Goal: Task Accomplishment & Management: Use online tool/utility

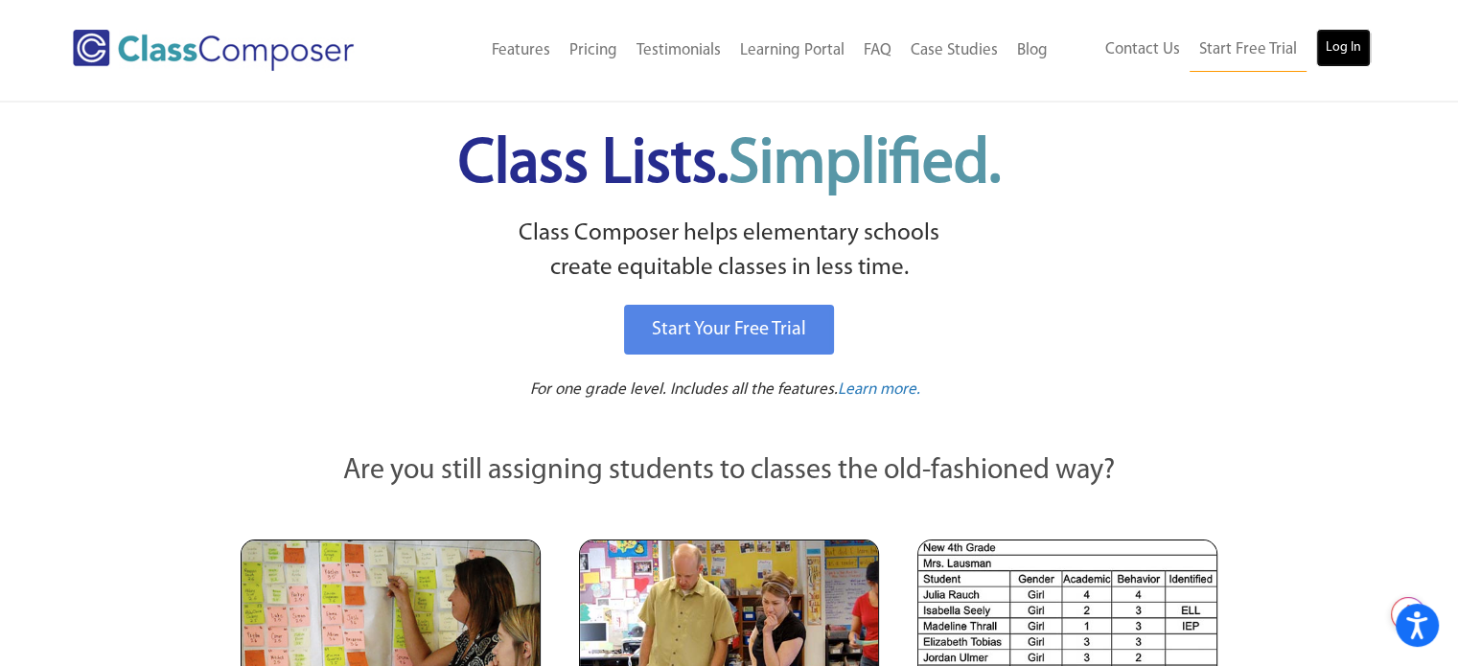
click at [1326, 48] on link "Log In" at bounding box center [1343, 48] width 55 height 38
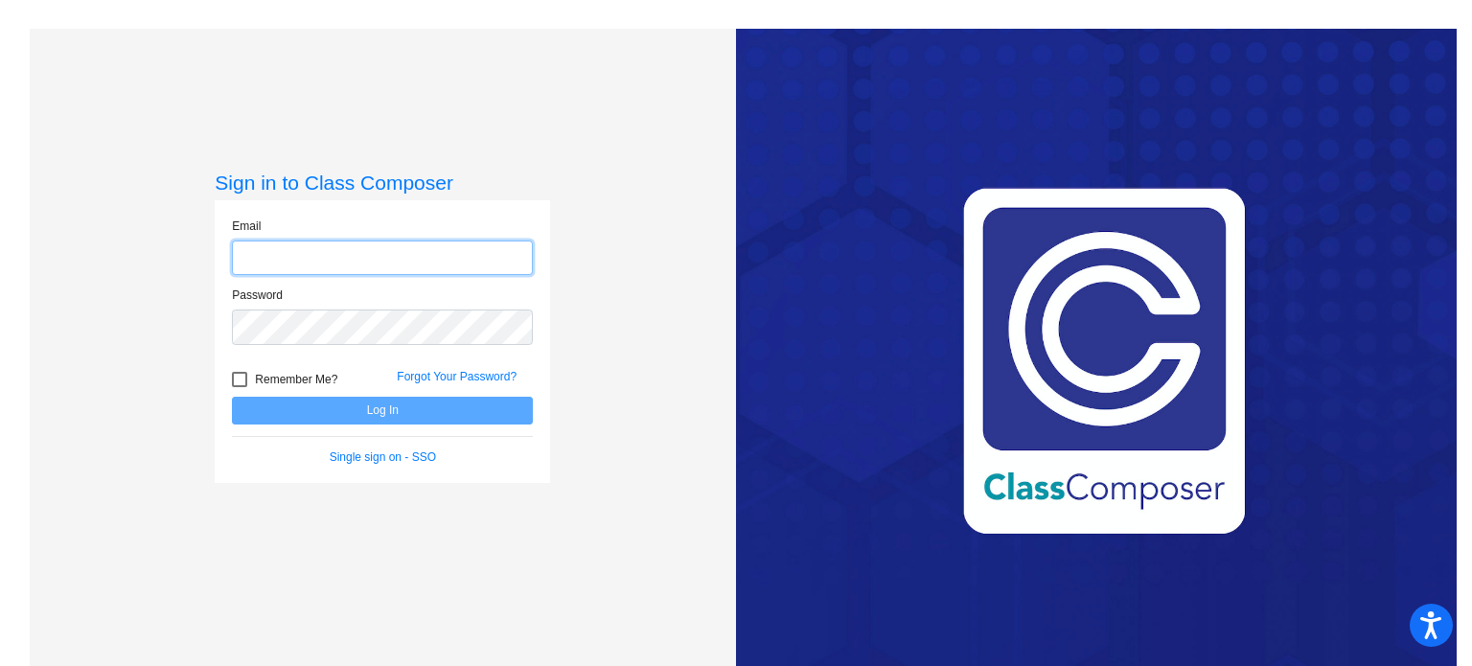
click at [399, 265] on input "email" at bounding box center [382, 258] width 301 height 35
type input "[EMAIL_ADDRESS][DOMAIN_NAME]"
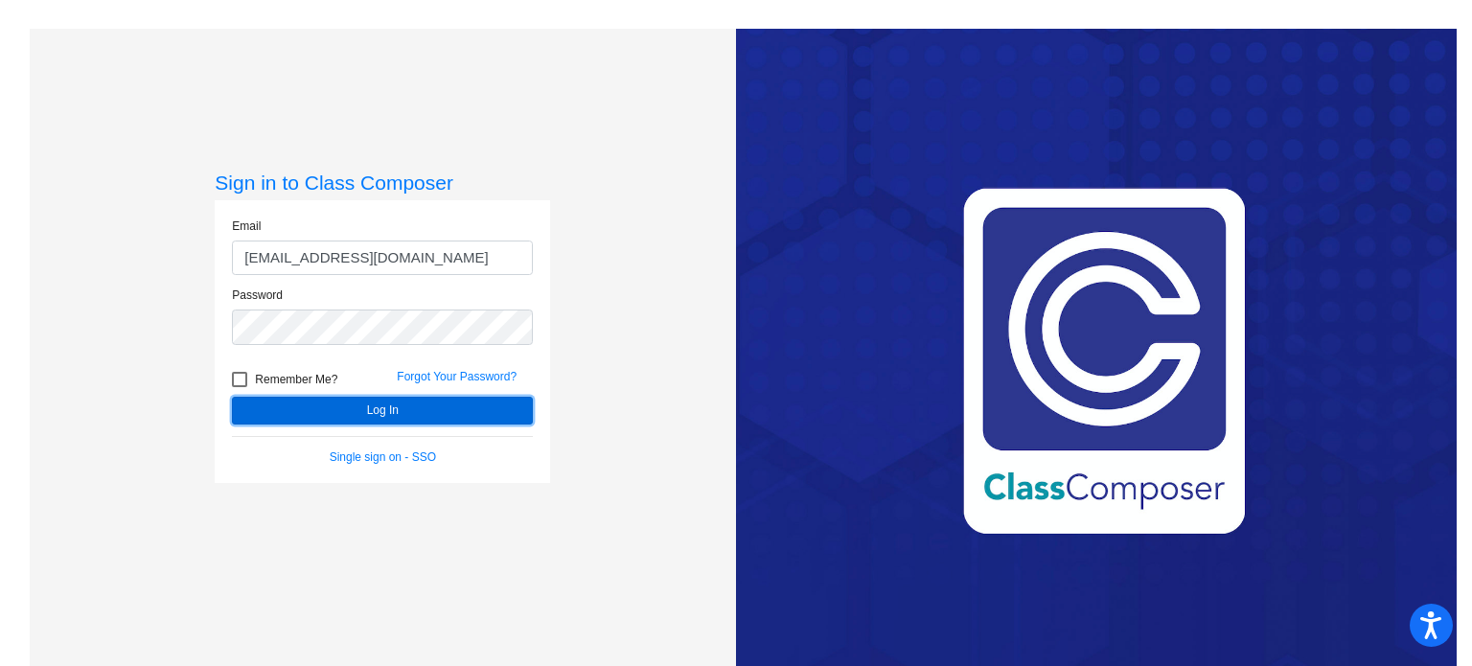
click at [387, 410] on button "Log In" at bounding box center [382, 411] width 301 height 28
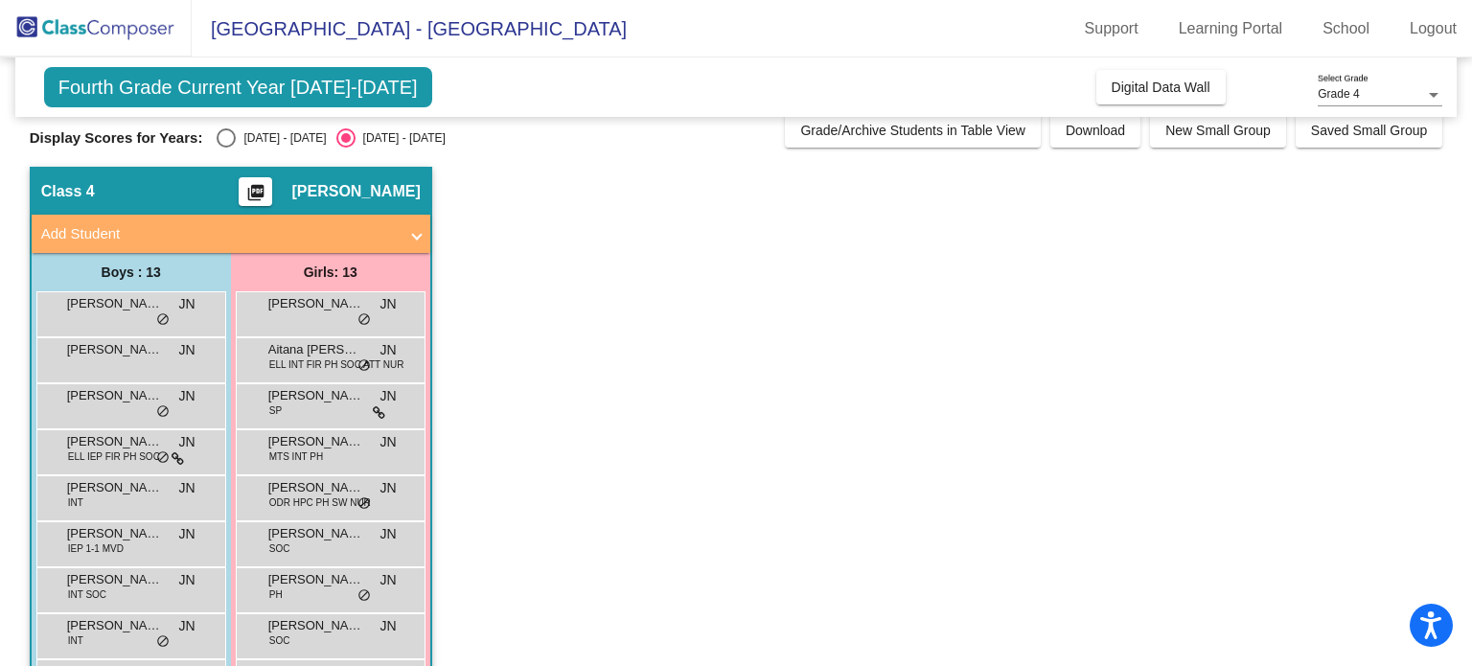
scroll to position [19, 0]
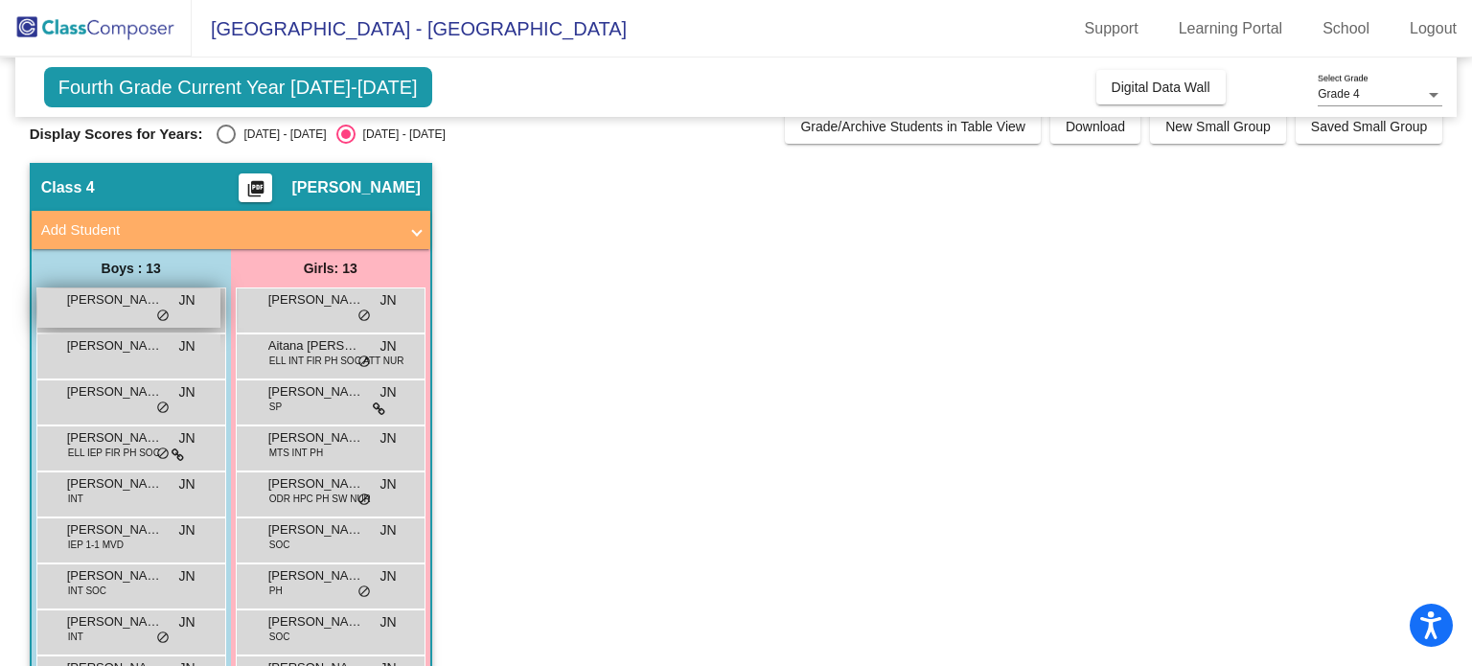
click at [130, 304] on span "[PERSON_NAME]" at bounding box center [115, 299] width 96 height 19
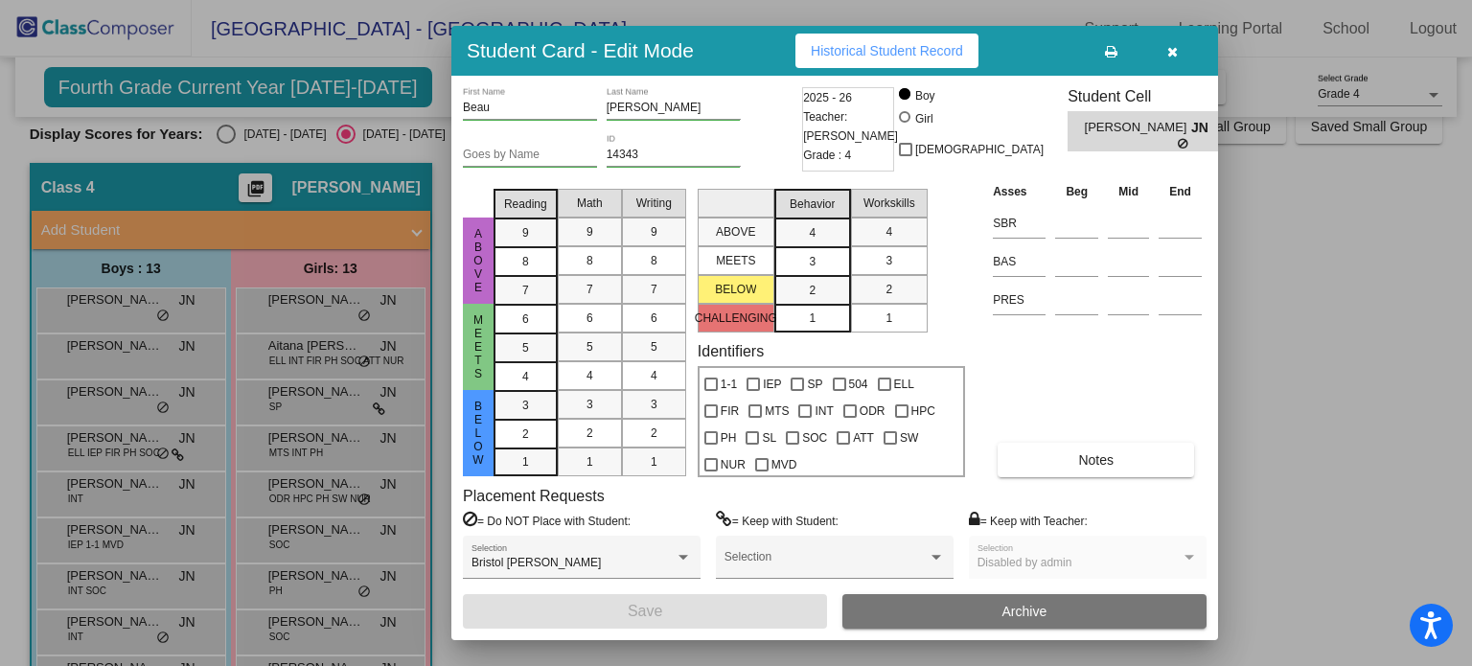
click at [1174, 57] on icon "button" at bounding box center [1172, 51] width 11 height 13
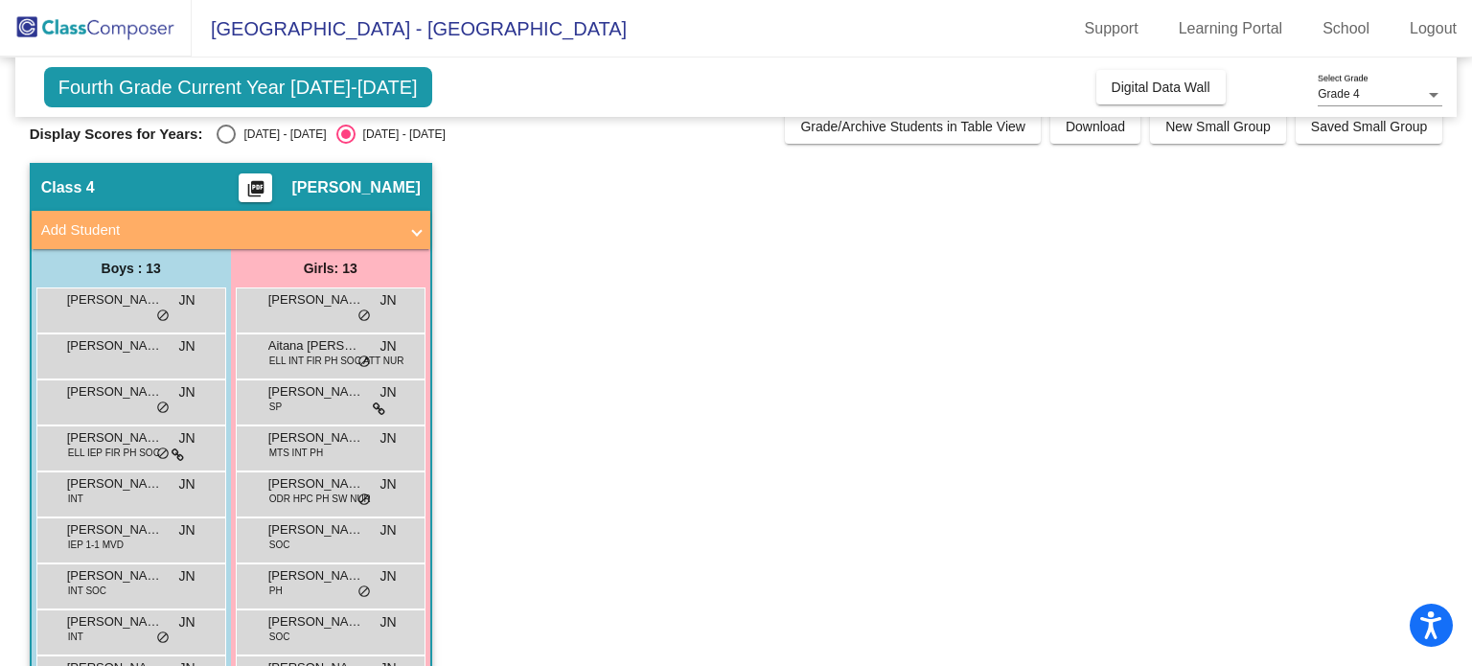
click at [222, 135] on div "Select an option" at bounding box center [226, 134] width 19 height 19
click at [225, 144] on input "[DATE] - [DATE]" at bounding box center [225, 144] width 1 height 1
radio input "true"
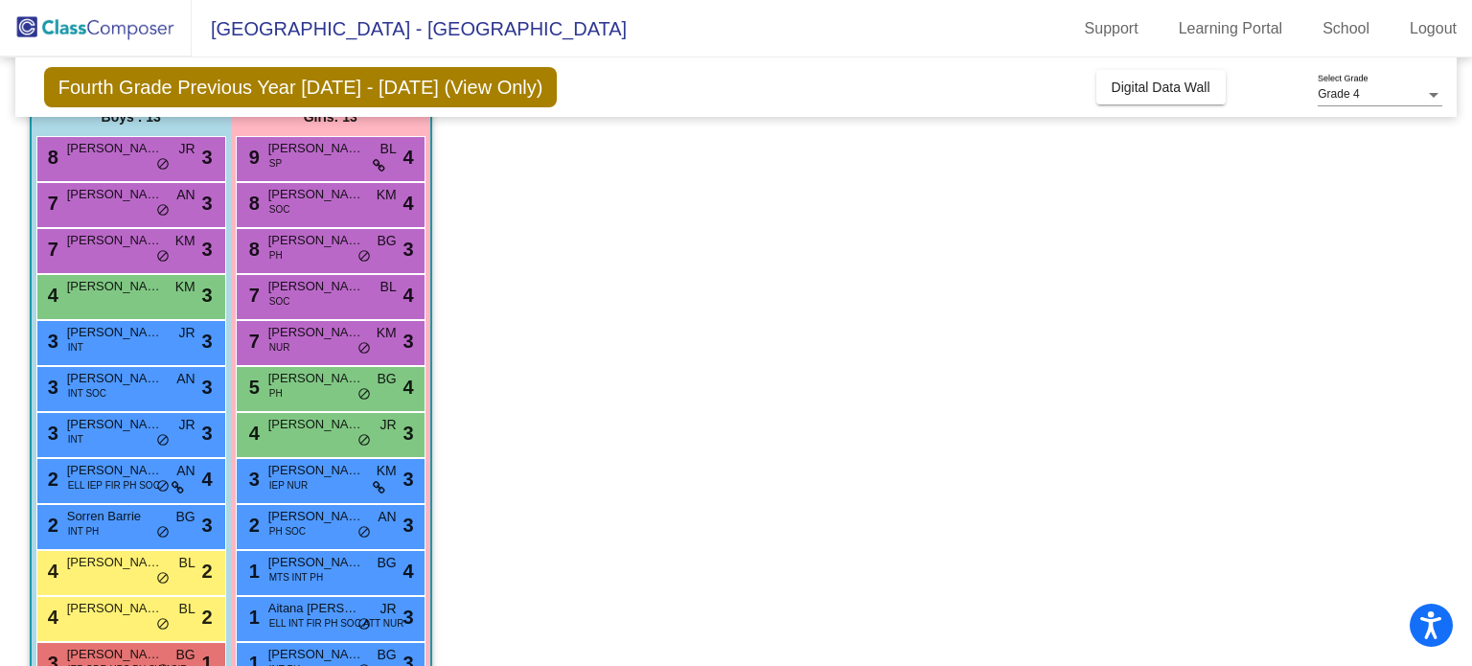
scroll to position [268, 0]
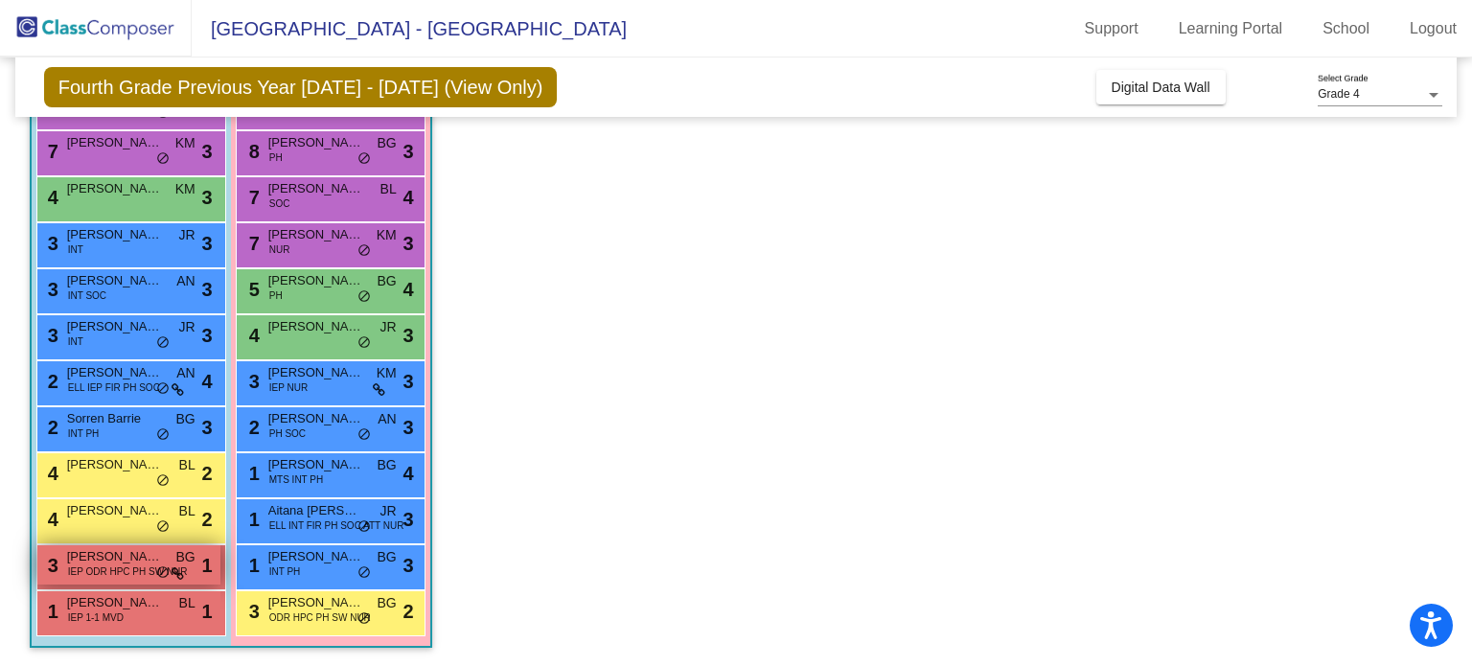
click at [164, 573] on span "do_not_disturb_alt" at bounding box center [162, 572] width 13 height 15
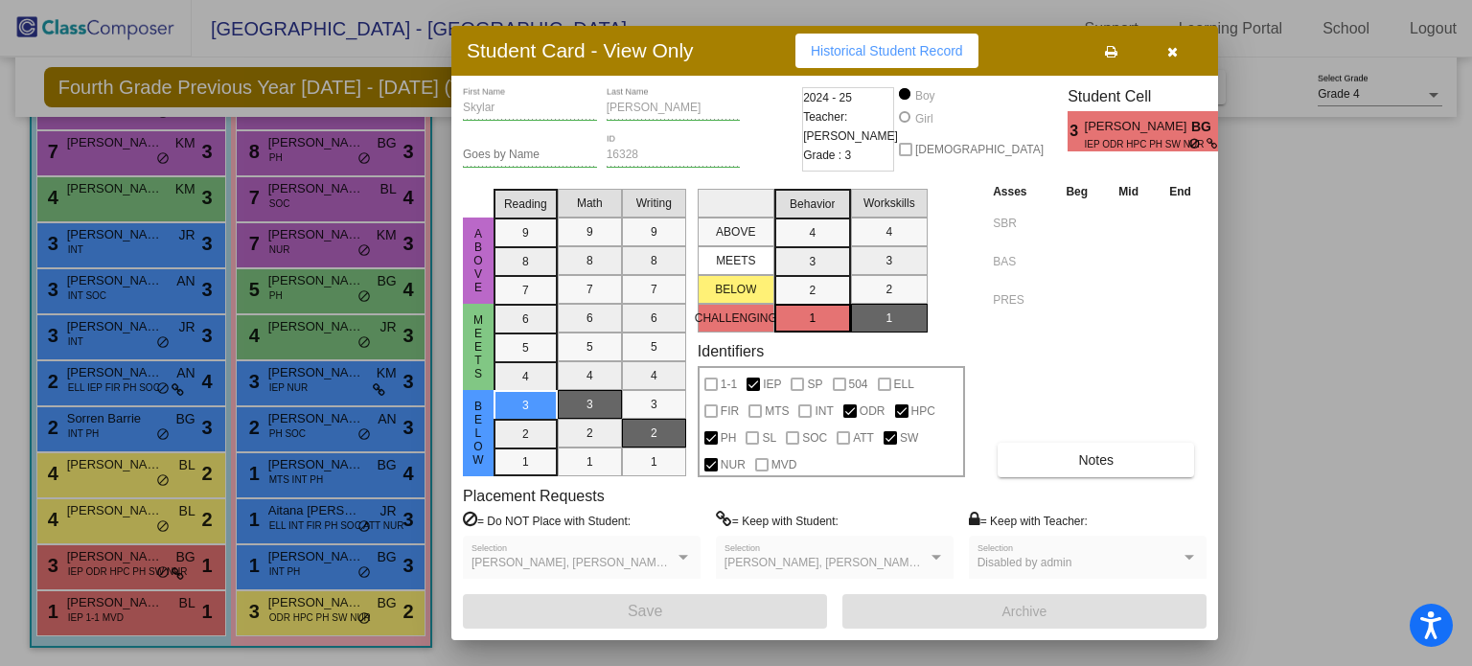
click at [97, 478] on div at bounding box center [736, 333] width 1472 height 666
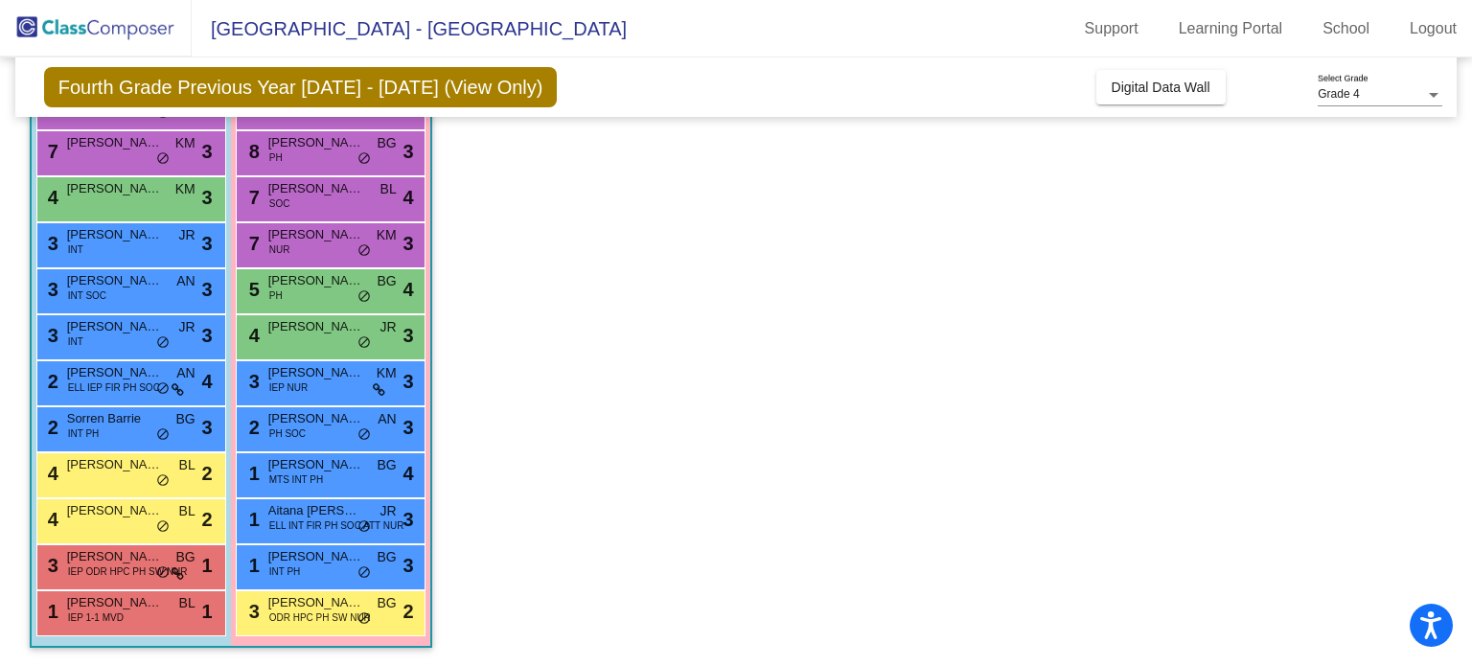
click at [102, 475] on div "4 Beau [PERSON_NAME] lock do_not_disturb_alt 2" at bounding box center [128, 472] width 183 height 39
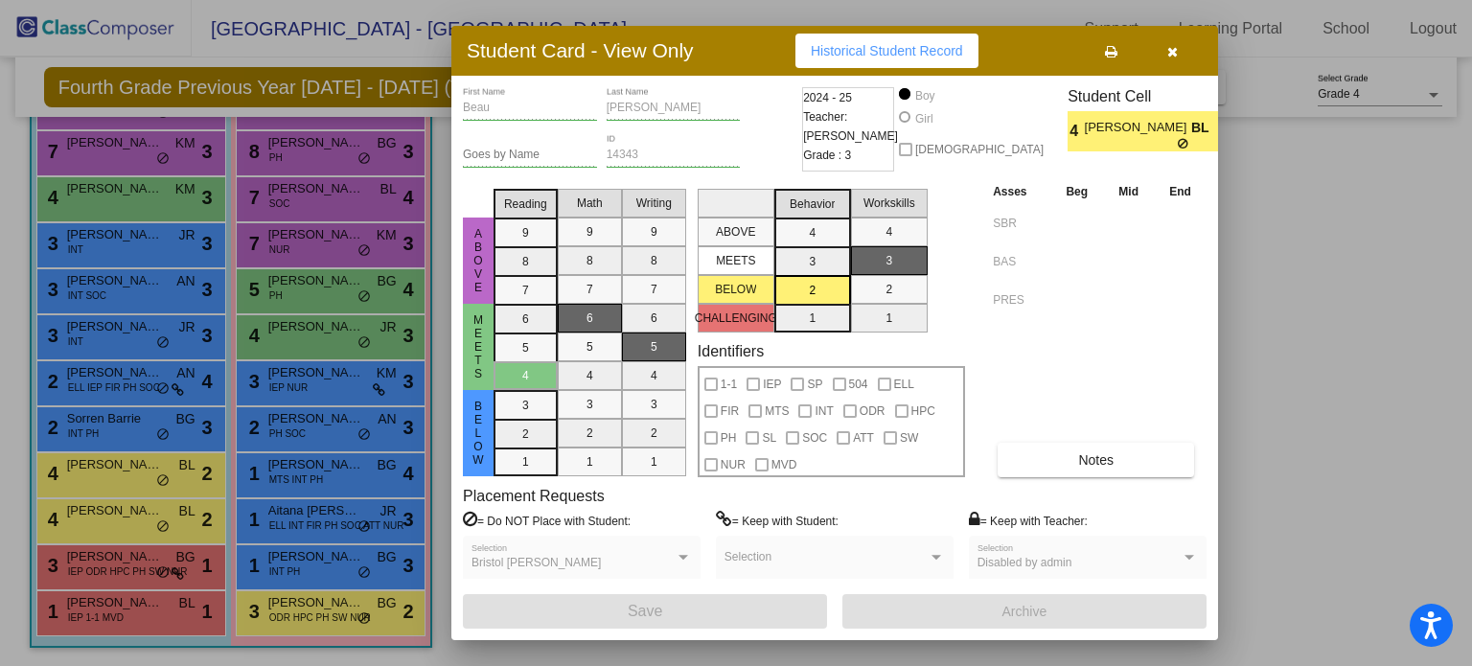
click at [103, 514] on div at bounding box center [736, 333] width 1472 height 666
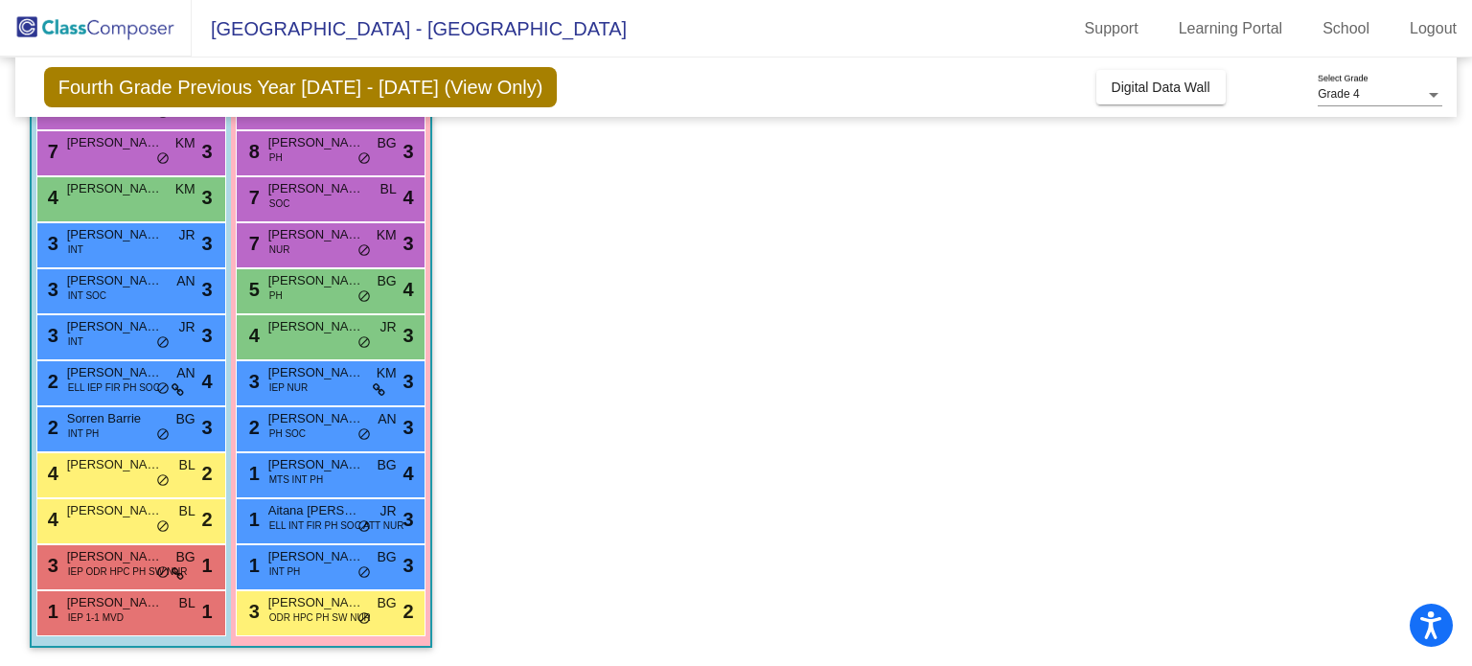
click at [134, 520] on div "4 Taven Van Zee BL lock do_not_disturb_alt 2" at bounding box center [128, 518] width 183 height 39
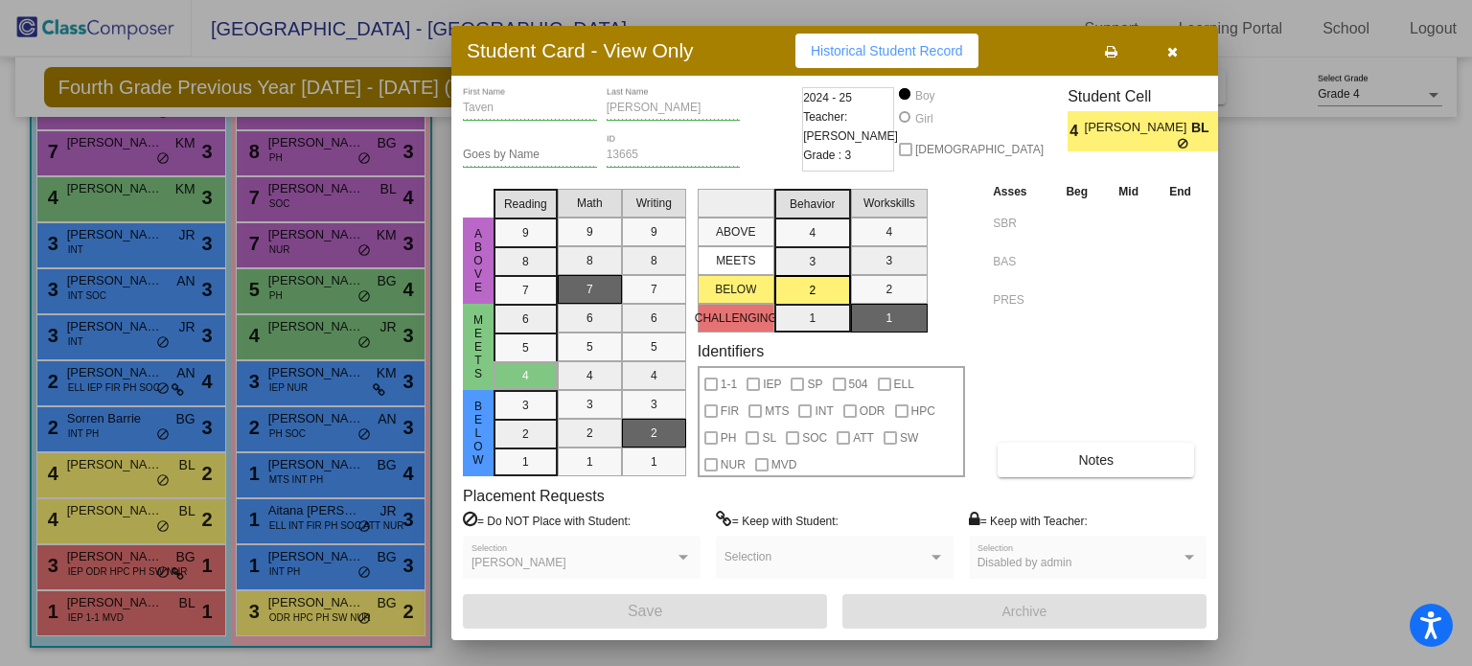
click at [103, 571] on div at bounding box center [736, 333] width 1472 height 666
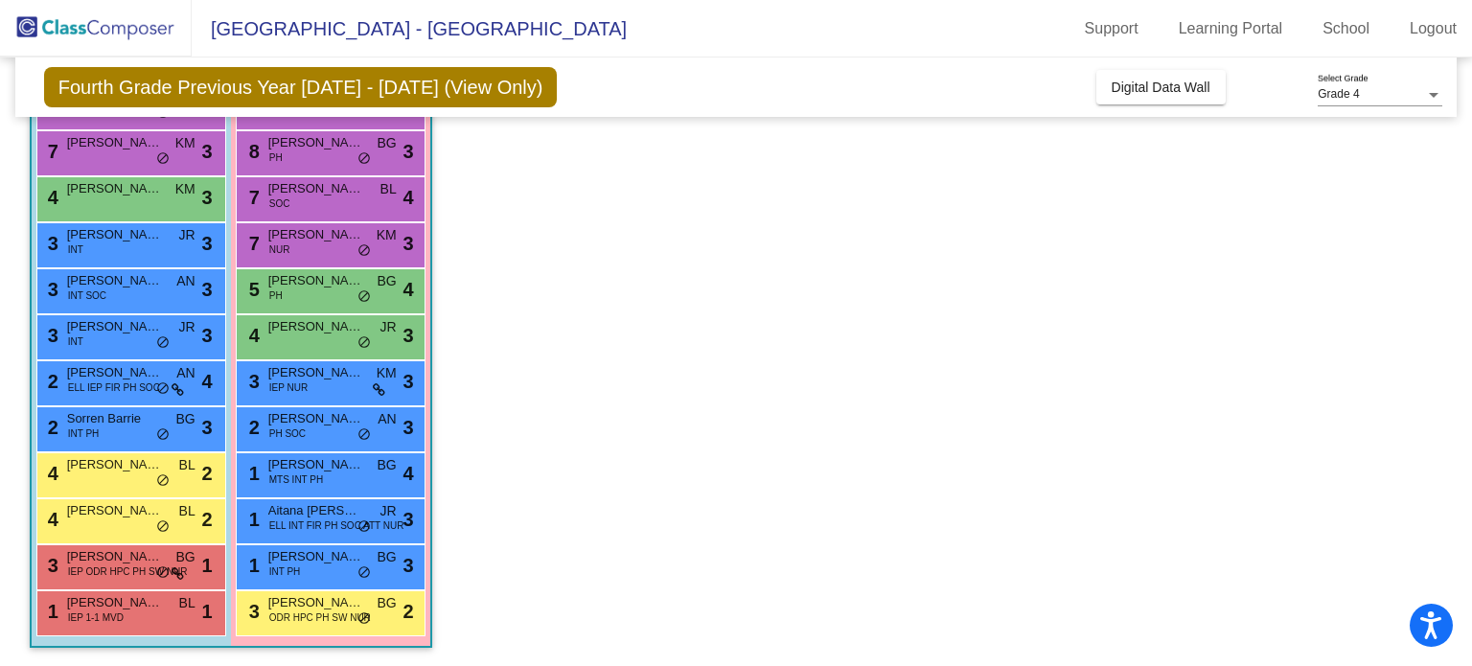
click at [119, 578] on span "IEP ODR HPC PH SW NUR" at bounding box center [128, 571] width 120 height 14
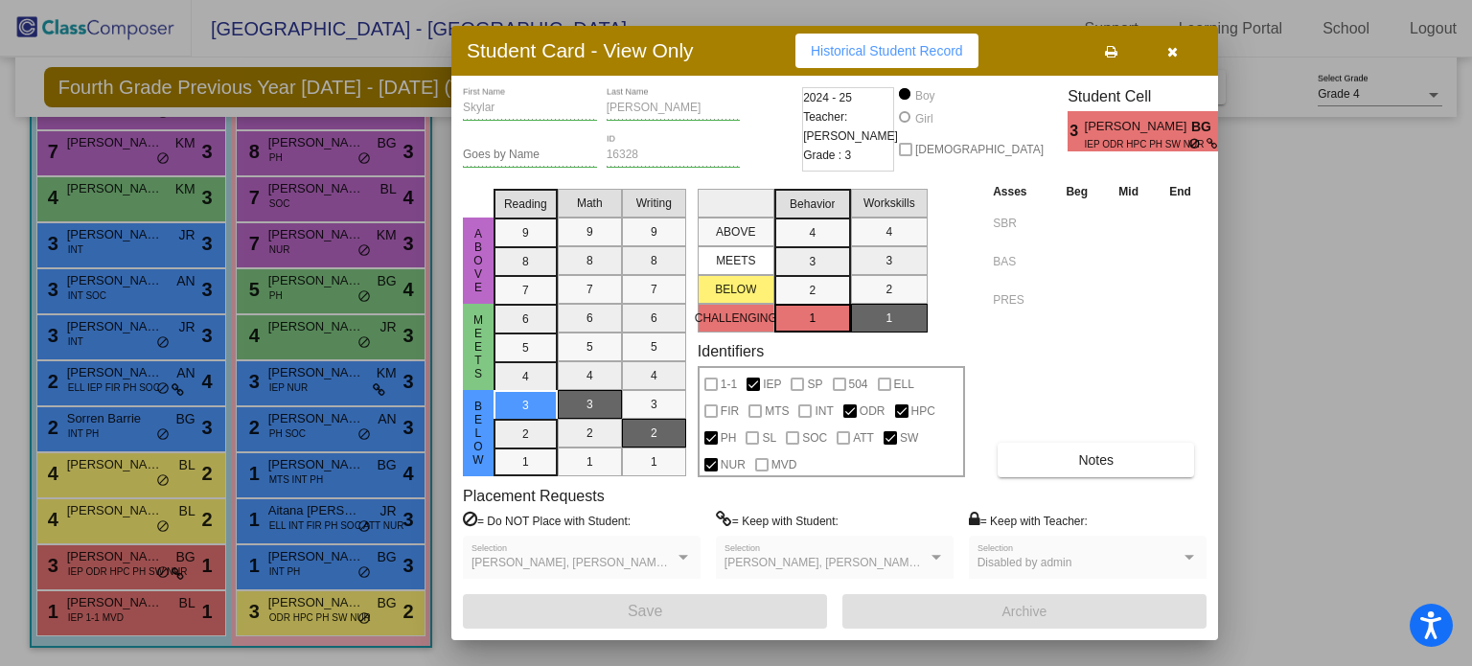
click at [80, 425] on div at bounding box center [736, 333] width 1472 height 666
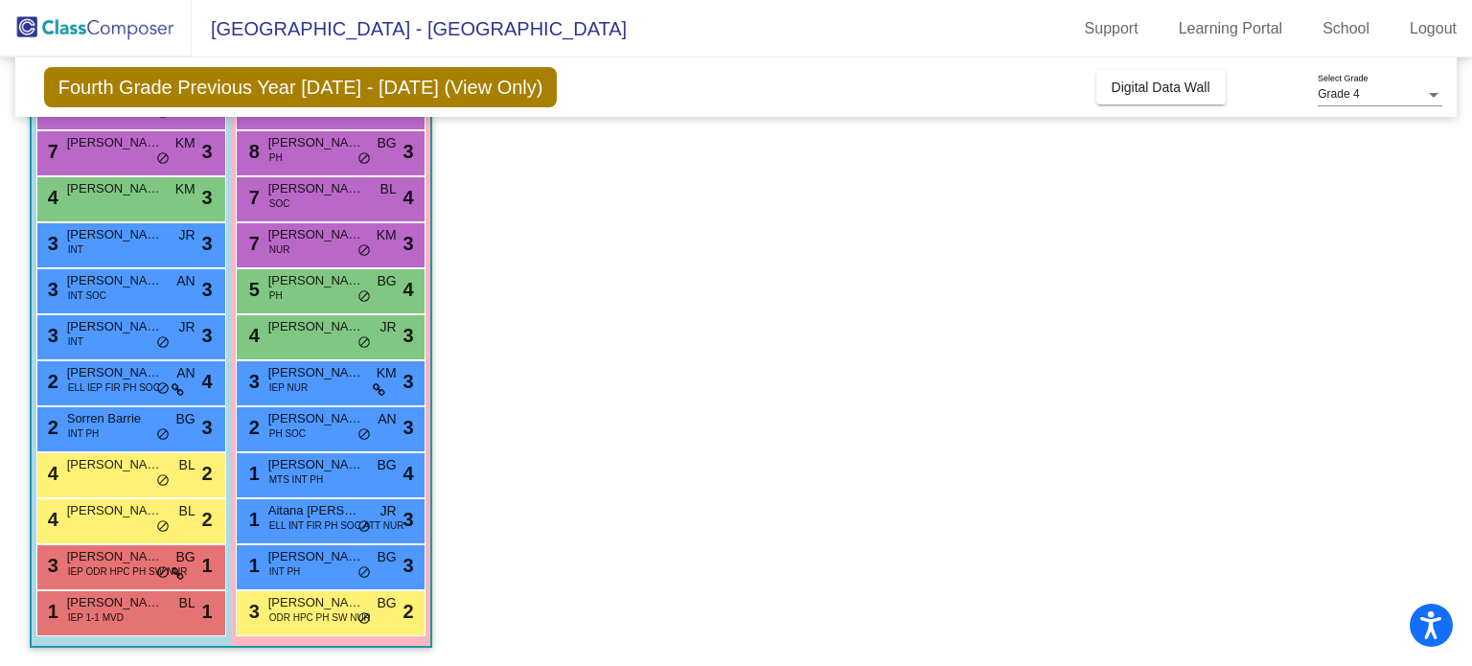
click at [80, 437] on span "INT PH" at bounding box center [84, 433] width 32 height 14
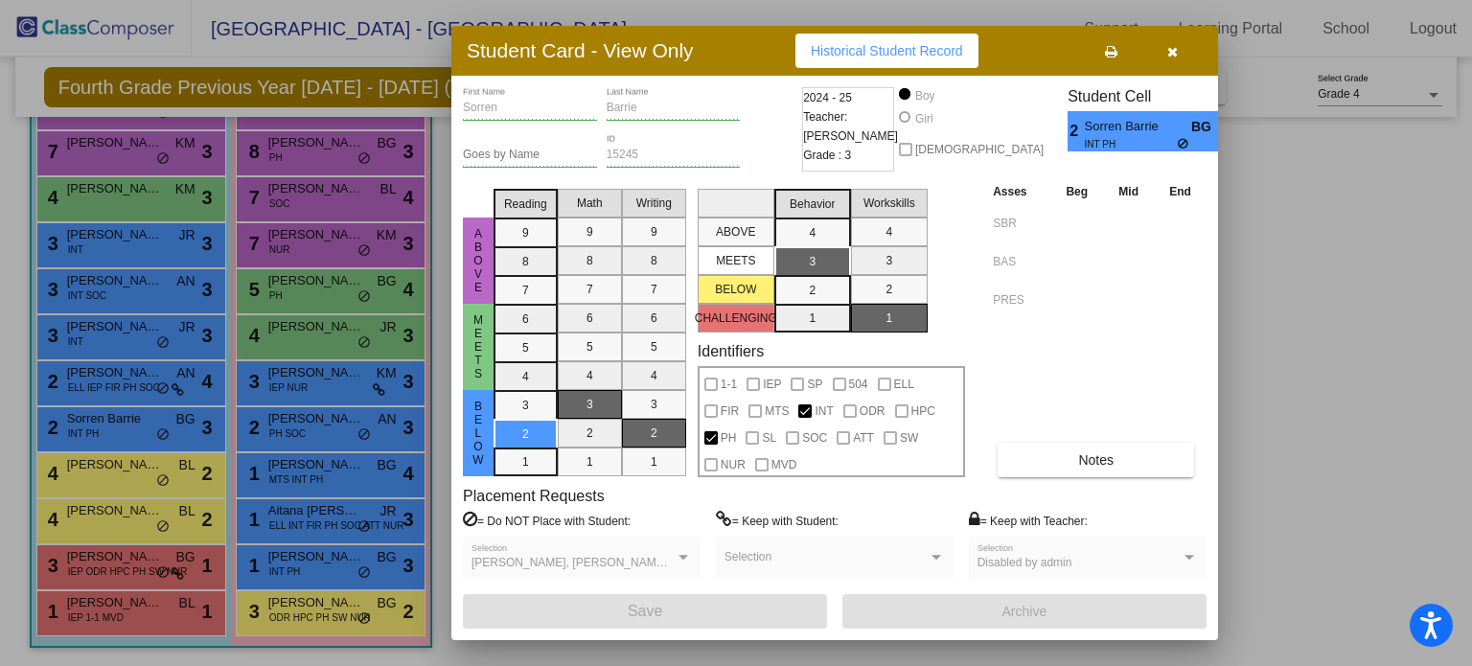
click at [103, 336] on div at bounding box center [736, 333] width 1472 height 666
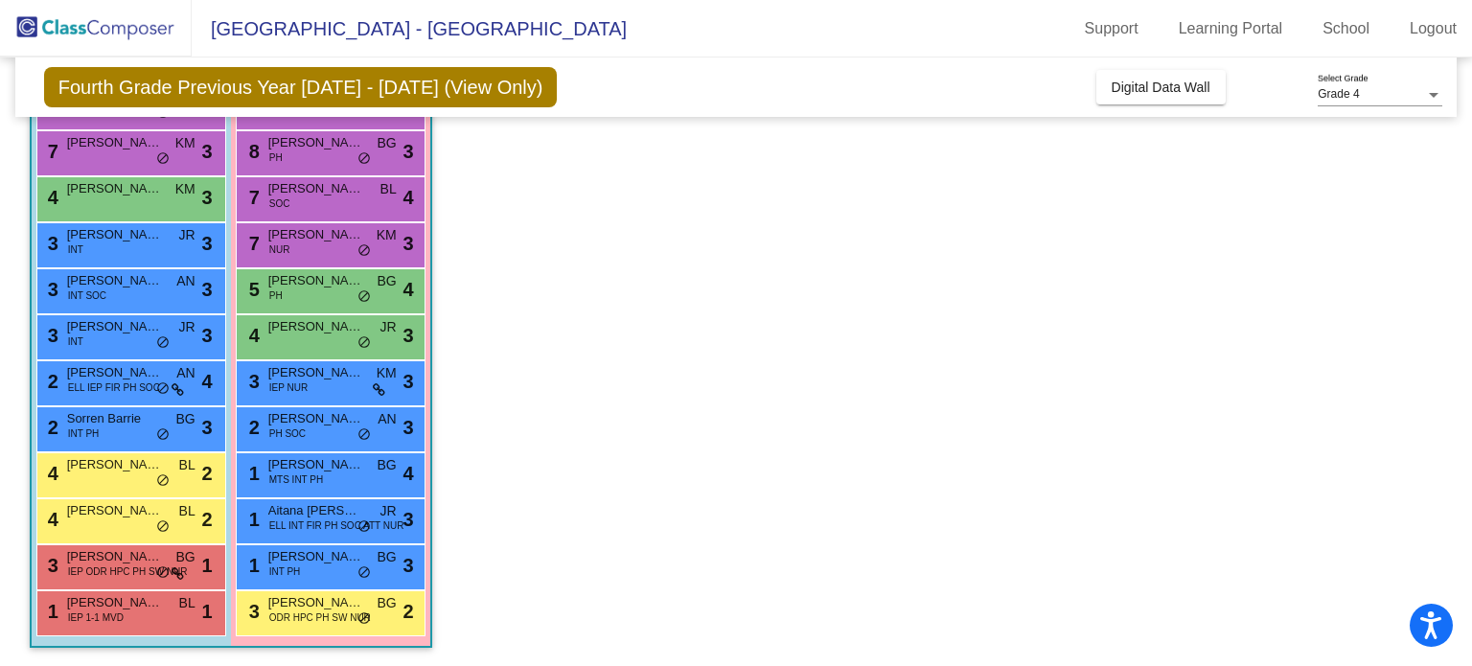
click at [96, 333] on span "[PERSON_NAME]" at bounding box center [115, 326] width 96 height 19
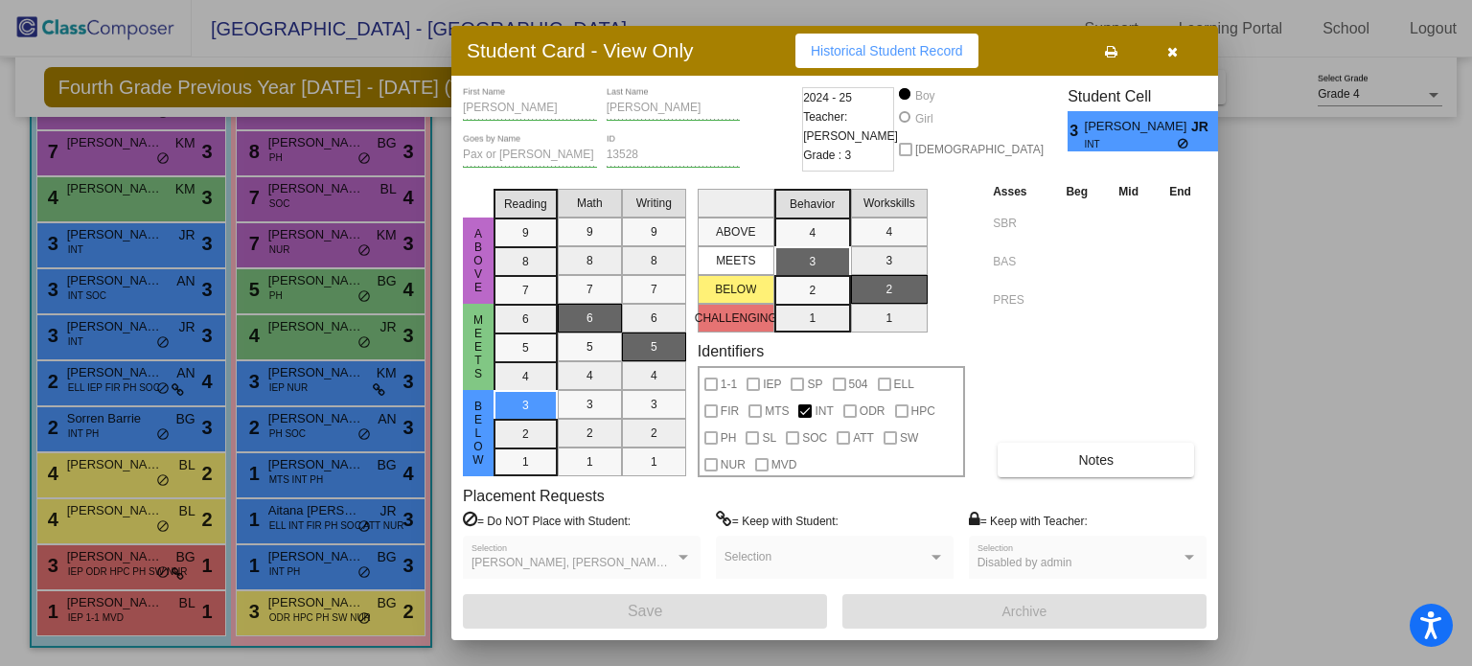
click at [97, 245] on div at bounding box center [736, 333] width 1472 height 666
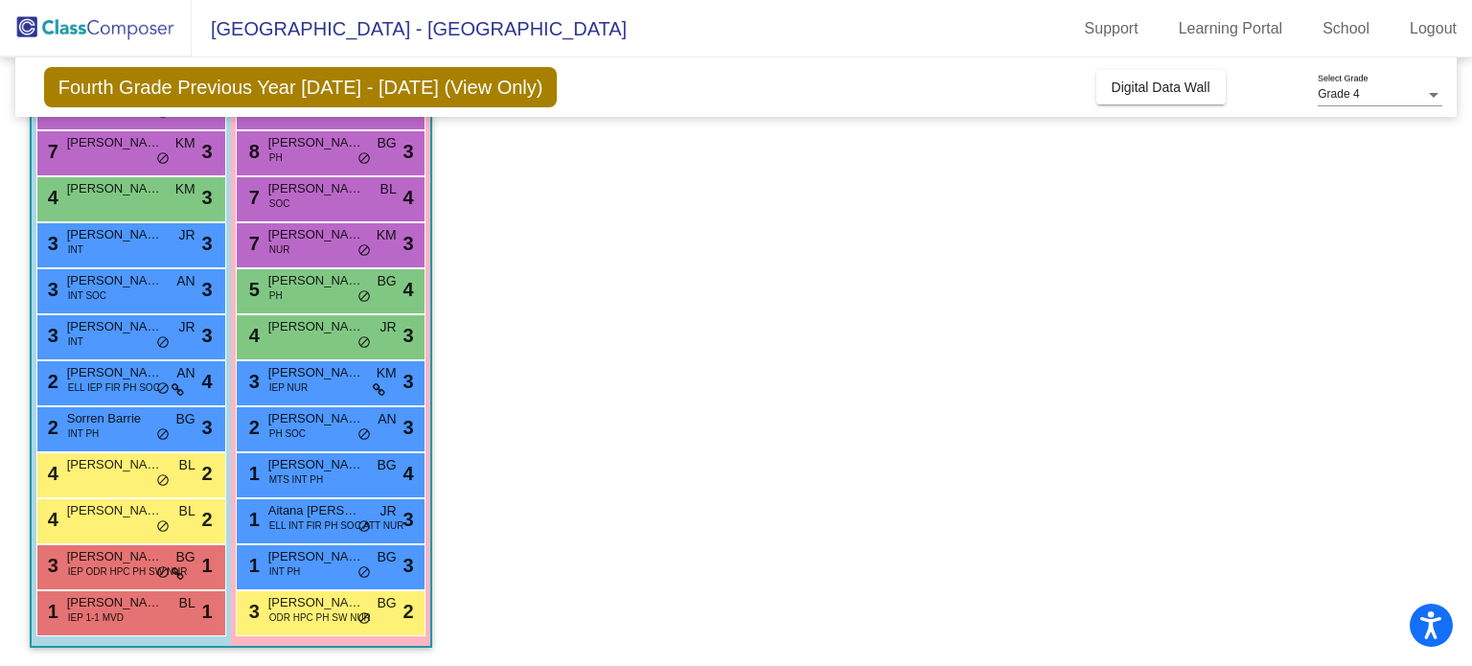
click at [67, 364] on span "[PERSON_NAME]" at bounding box center [115, 372] width 96 height 19
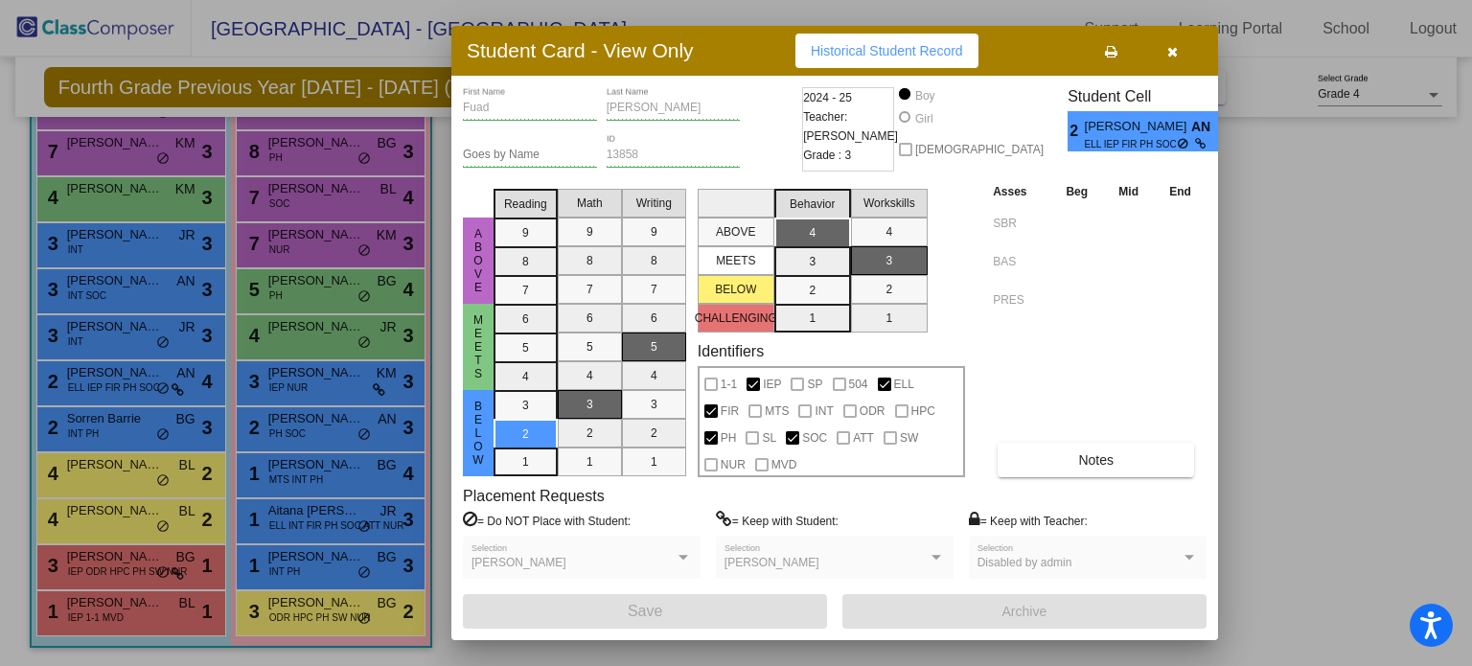
click at [77, 341] on div at bounding box center [736, 333] width 1472 height 666
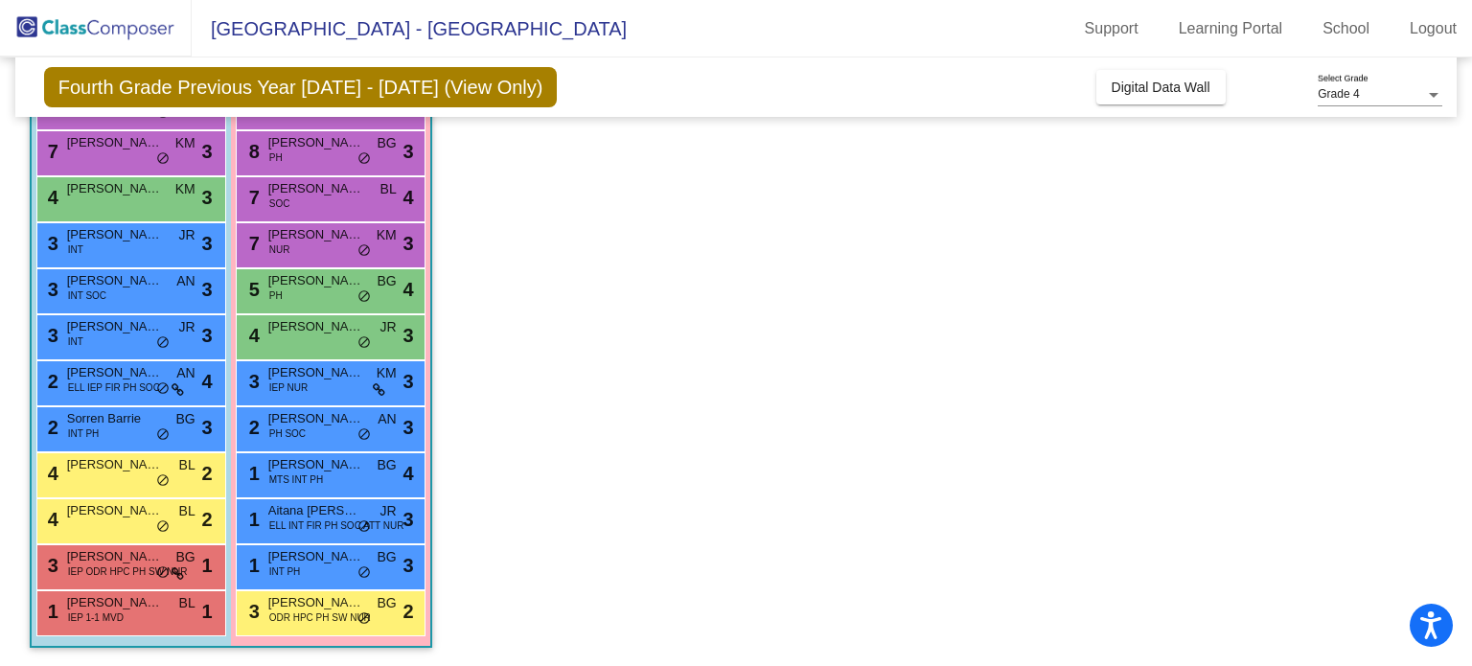
click at [81, 341] on span "INT" at bounding box center [75, 341] width 15 height 14
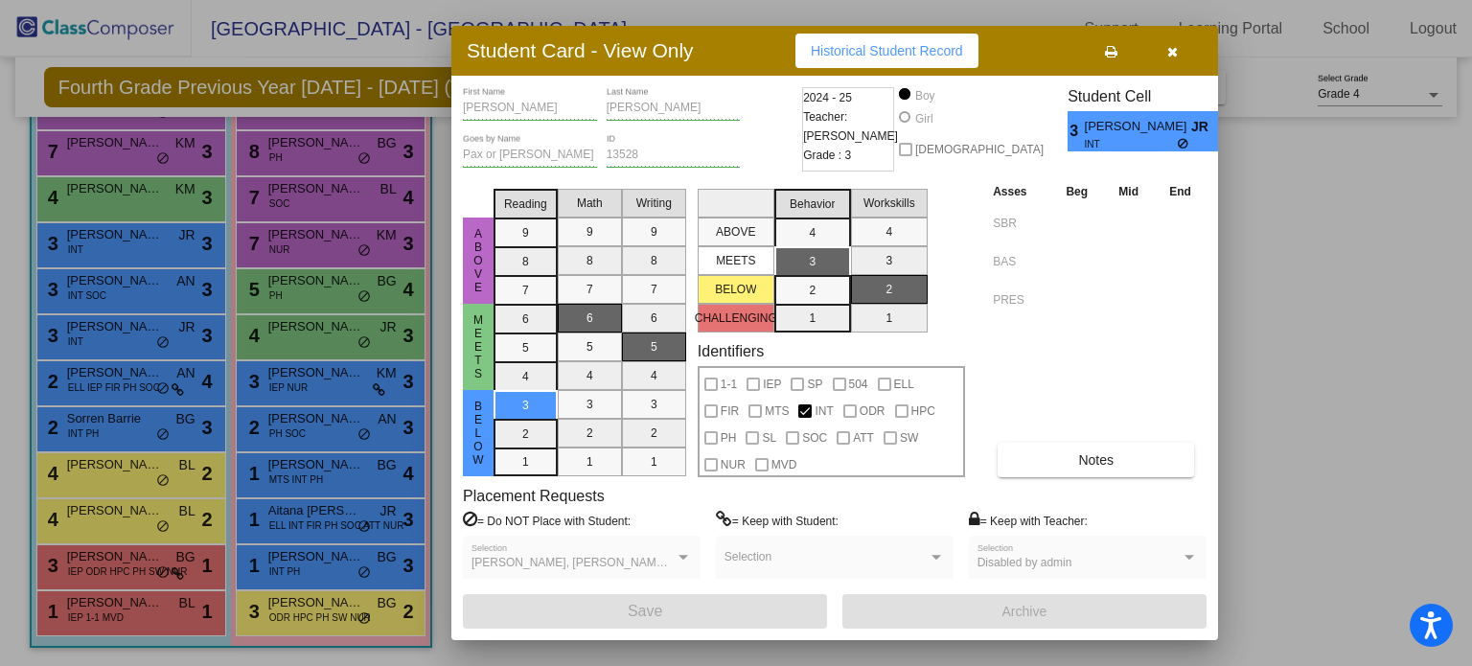
click at [76, 336] on div at bounding box center [736, 333] width 1472 height 666
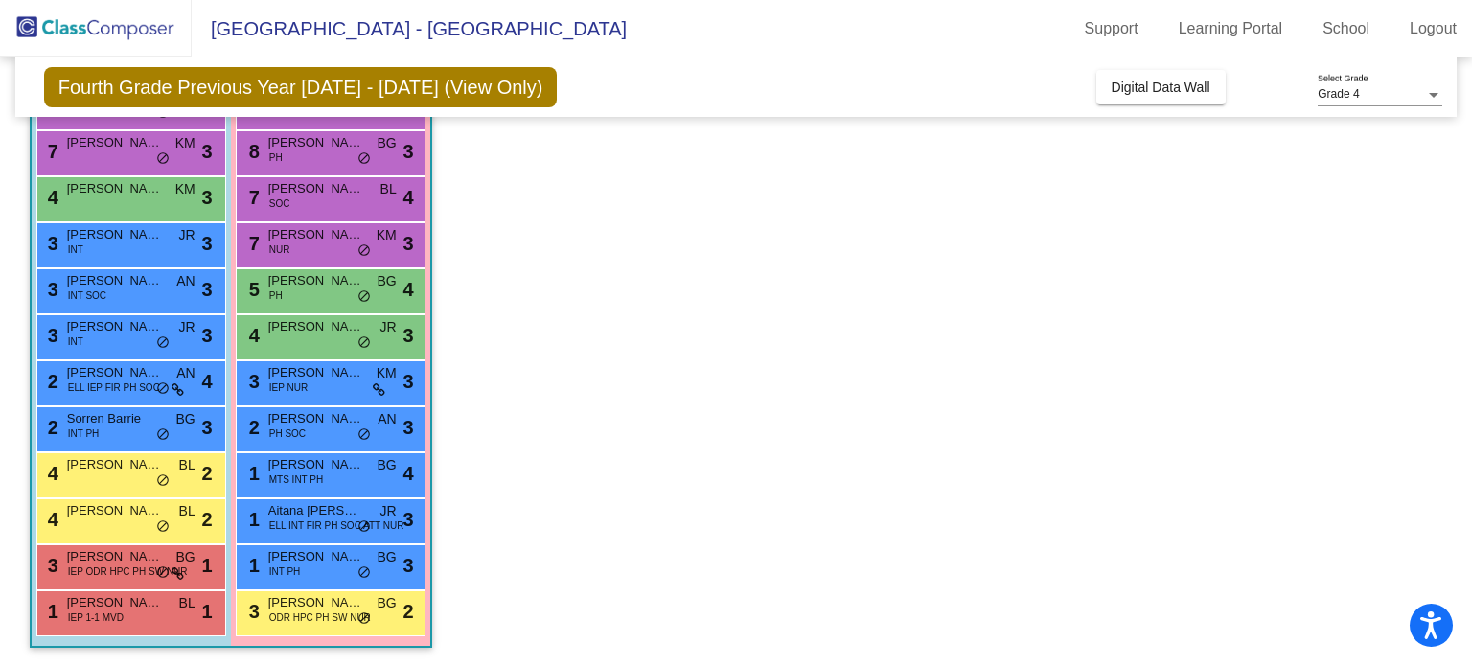
click at [78, 288] on span "INT SOC" at bounding box center [87, 295] width 38 height 14
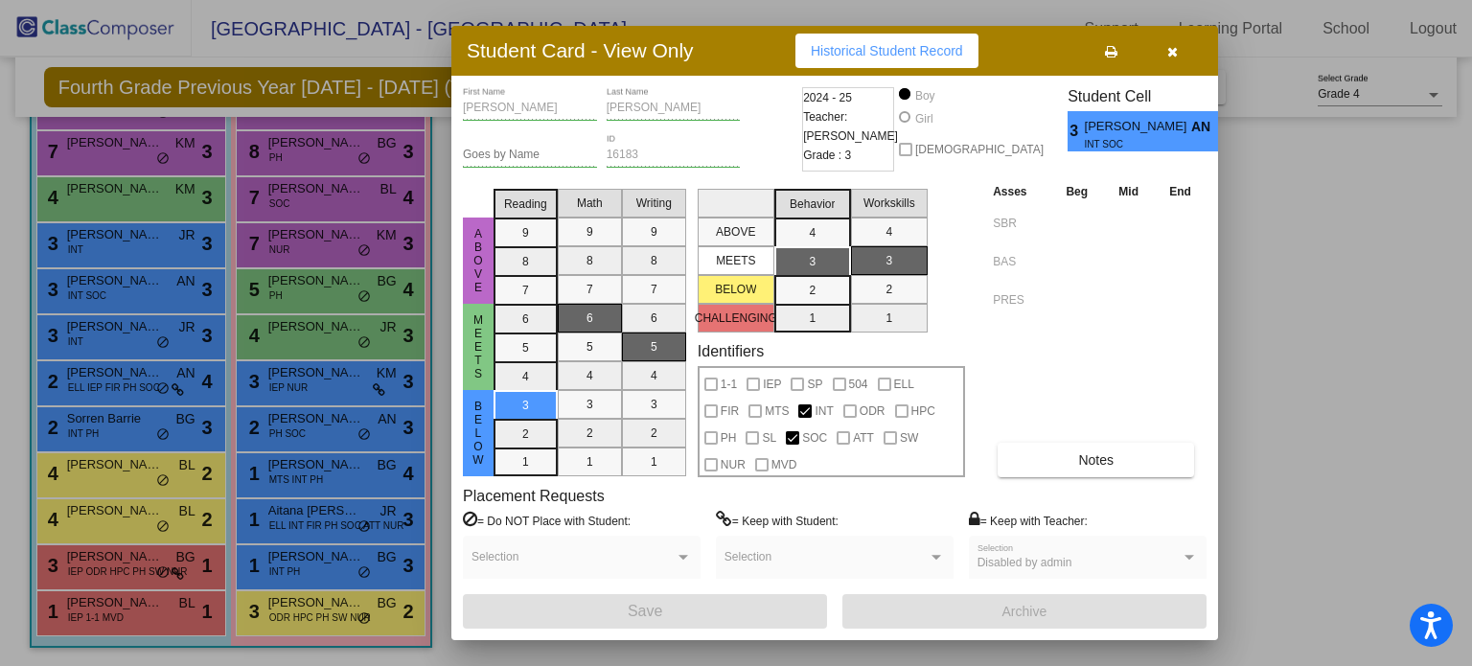
click at [97, 243] on div at bounding box center [736, 333] width 1472 height 666
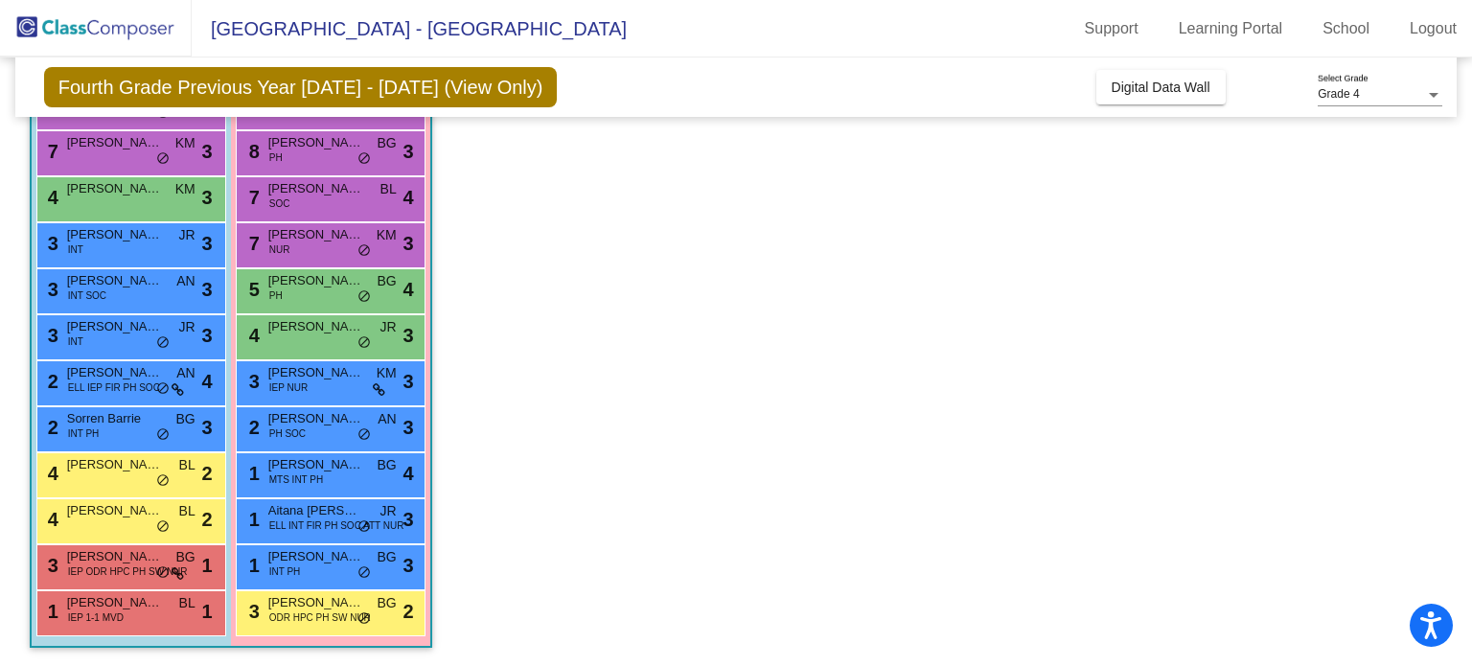
click at [88, 260] on div "3 [PERSON_NAME] INT JR lock do_not_disturb_alt 3" at bounding box center [128, 242] width 183 height 39
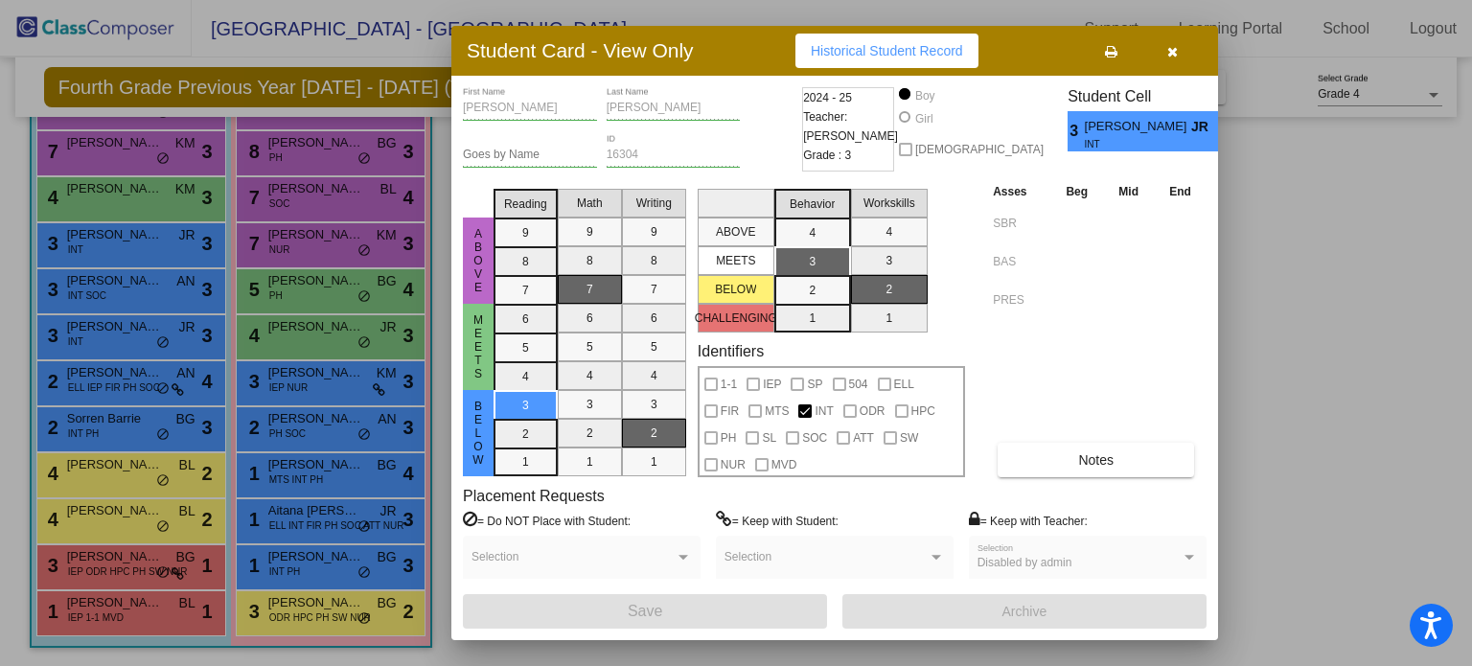
click at [284, 614] on div at bounding box center [736, 333] width 1472 height 666
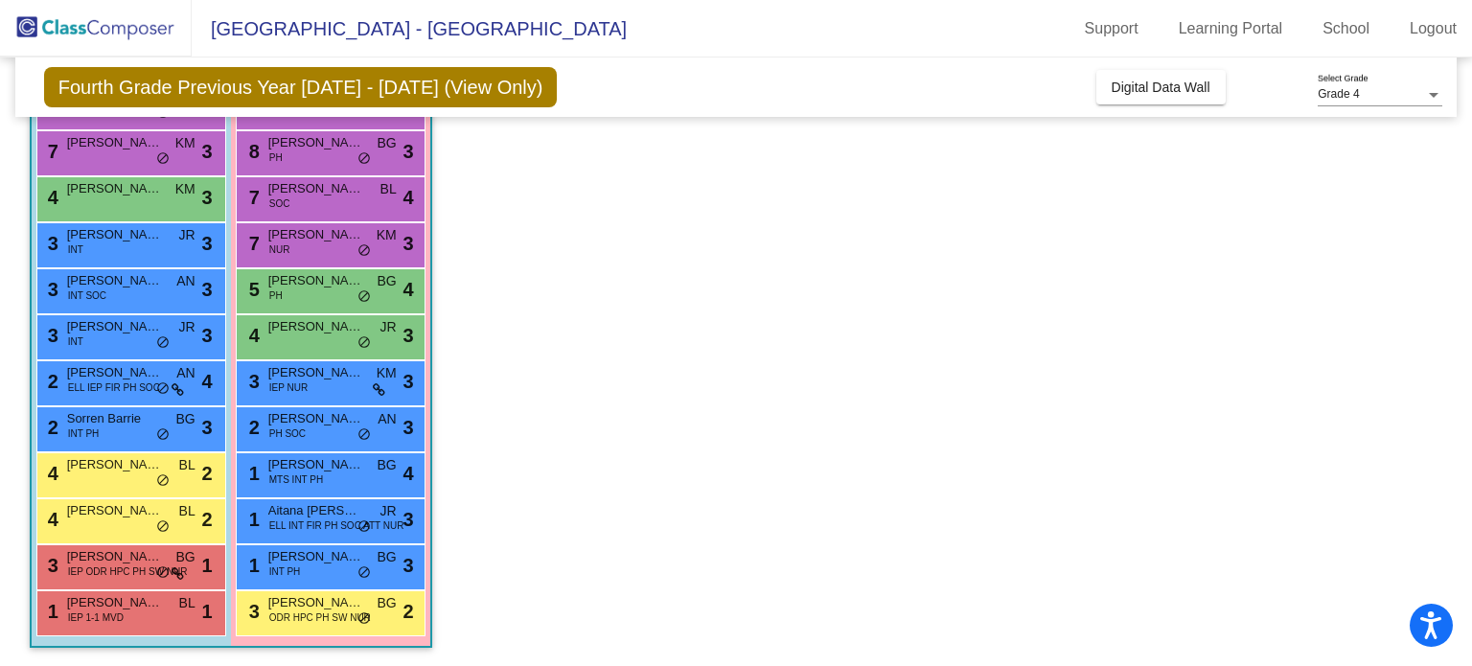
click at [280, 611] on span "ODR HPC PH SW NUR" at bounding box center [320, 617] width 102 height 14
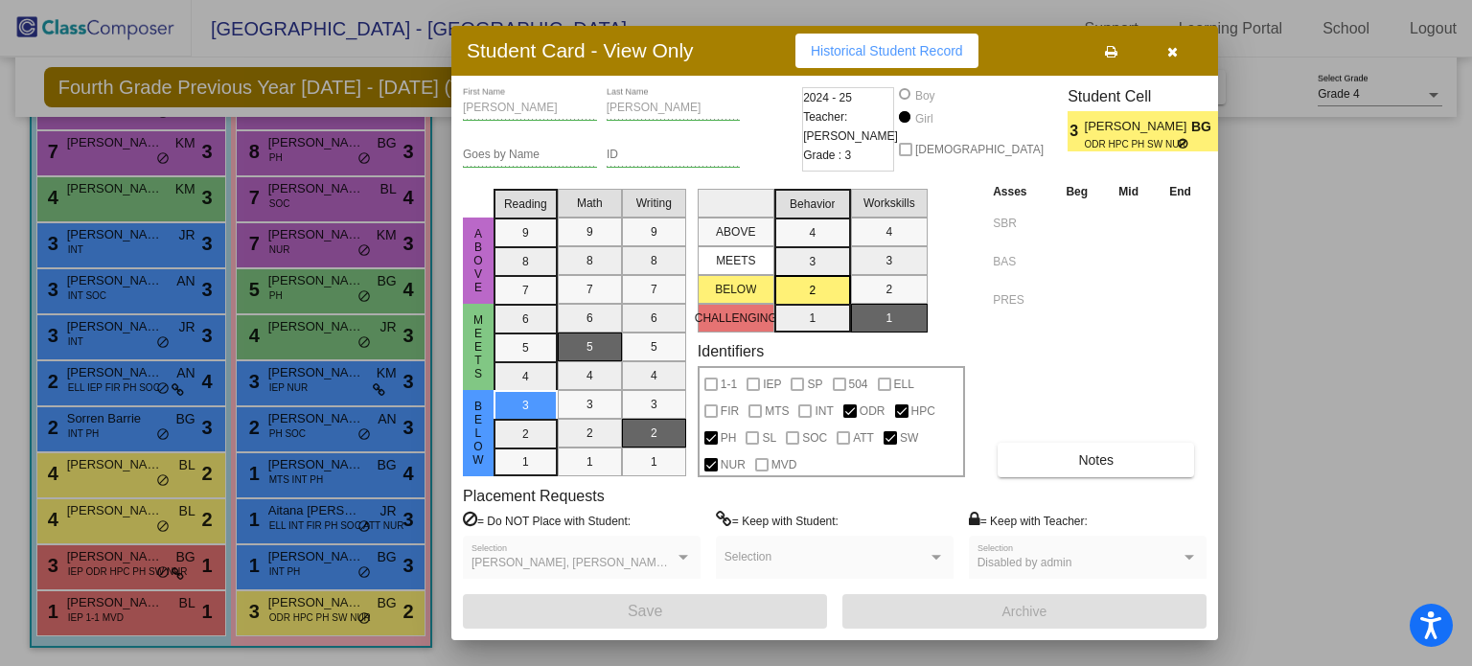
click at [287, 663] on div at bounding box center [736, 333] width 1472 height 666
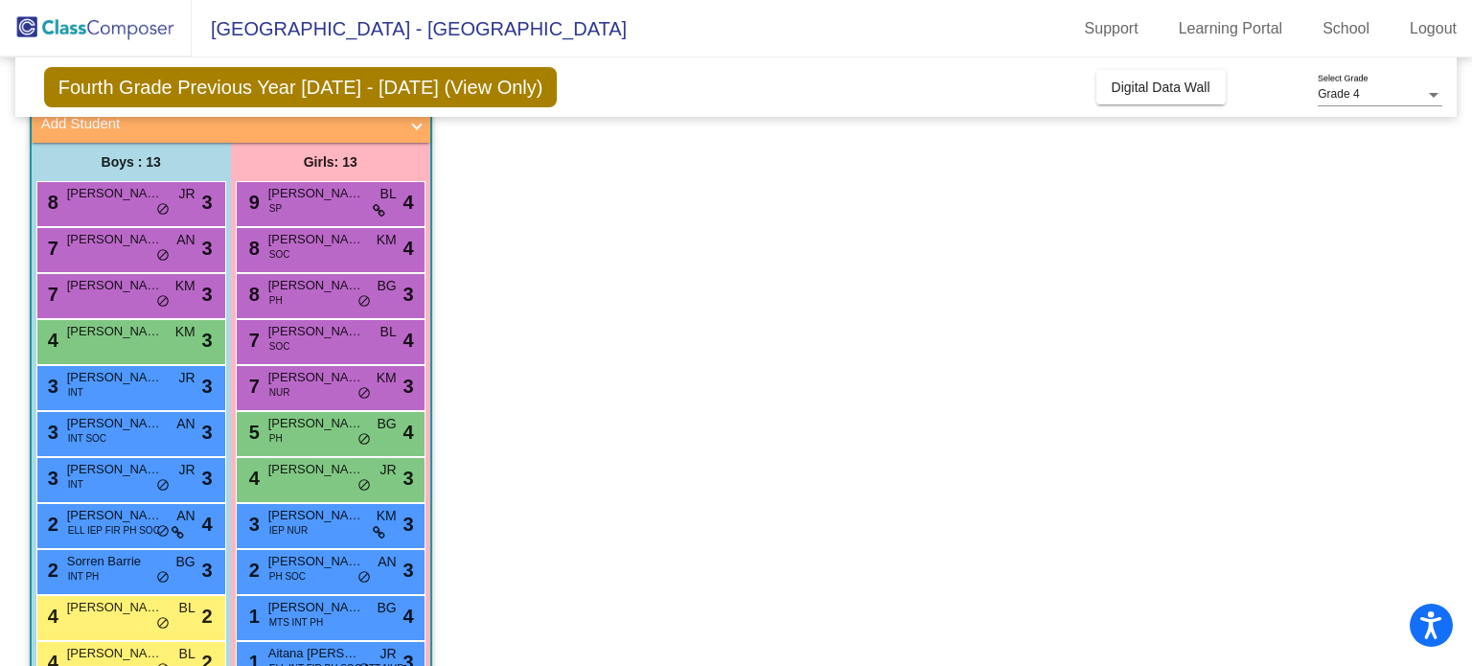
scroll to position [125, 0]
click at [74, 525] on span "ELL IEP FIR PH SOC" at bounding box center [114, 531] width 92 height 14
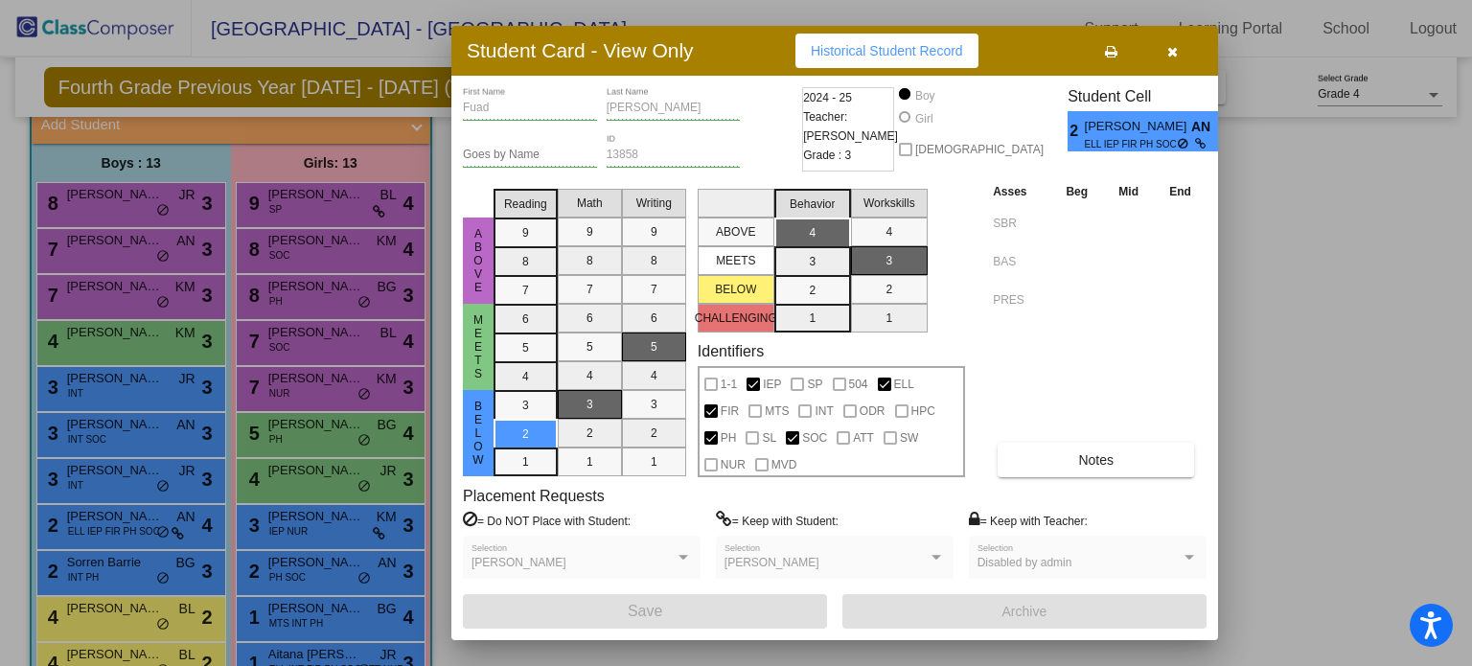
click at [98, 307] on div at bounding box center [736, 333] width 1472 height 666
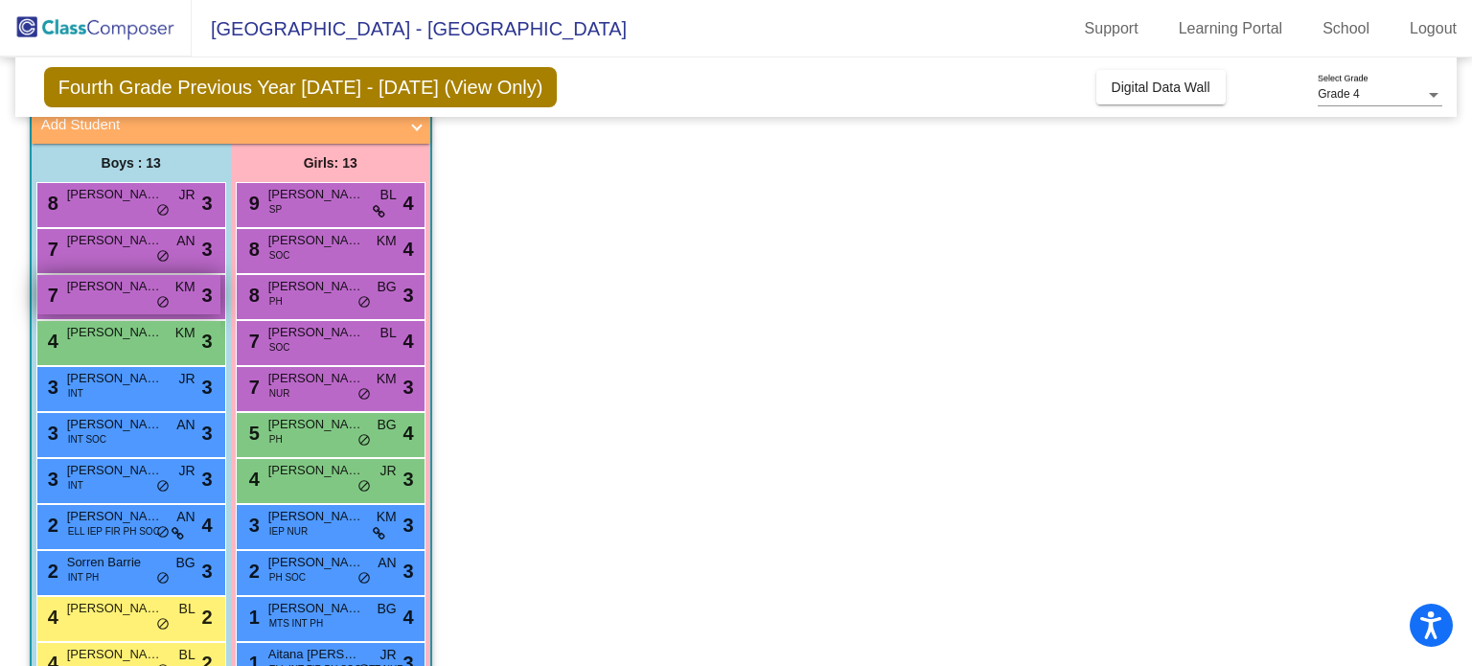
click at [103, 307] on div "7 [PERSON_NAME] KM lock do_not_disturb_alt 3" at bounding box center [128, 294] width 183 height 39
